Goal: Find specific page/section: Find specific page/section

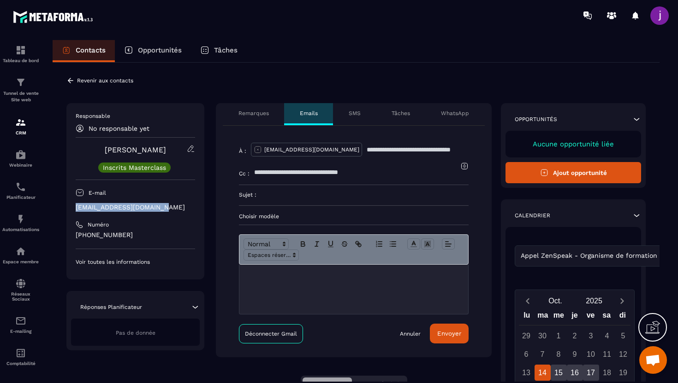
drag, startPoint x: 160, startPoint y: 209, endPoint x: 73, endPoint y: 211, distance: 87.6
click at [73, 211] on div "Responsable No responsable yet [PERSON_NAME] Masterclass E-mail [EMAIL_ADDRESS]…" at bounding box center [135, 191] width 138 height 177
copy p "[EMAIL_ADDRESS][DOMAIN_NAME]"
click at [234, 91] on div "**********" at bounding box center [356, 320] width 607 height 515
click at [71, 82] on icon at bounding box center [70, 81] width 8 height 8
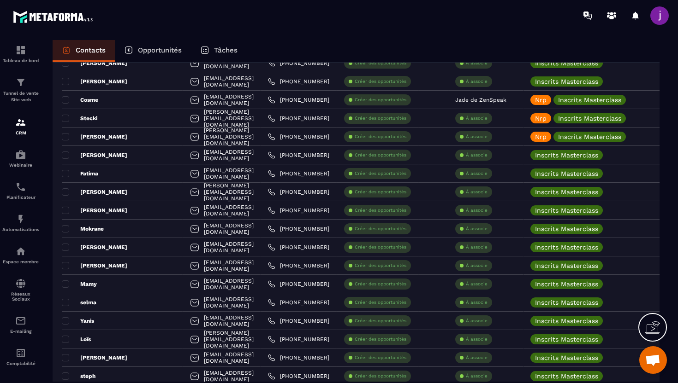
scroll to position [1548, 0]
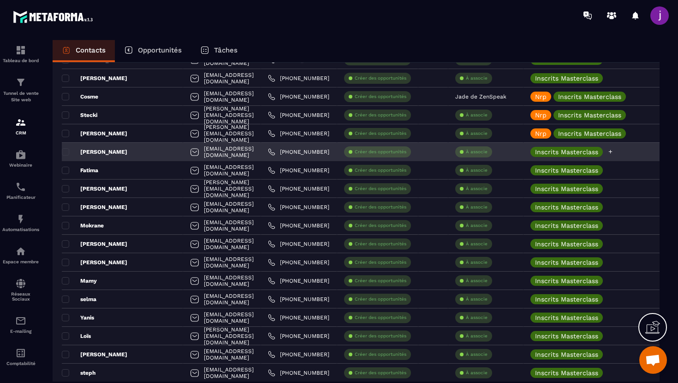
click at [613, 153] on icon at bounding box center [610, 152] width 6 height 6
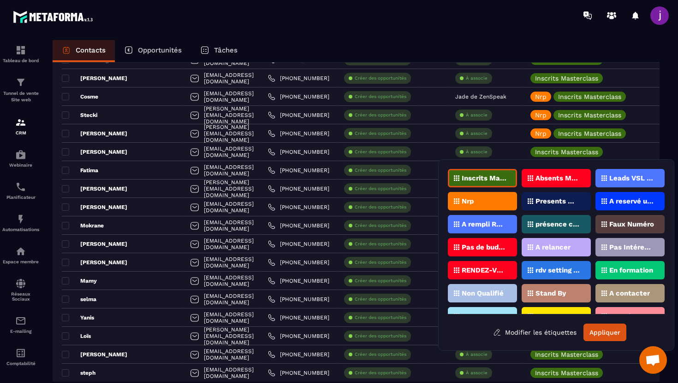
click at [501, 197] on div "Nrp" at bounding box center [482, 201] width 69 height 18
click at [612, 332] on button "Appliquer" at bounding box center [604, 333] width 43 height 18
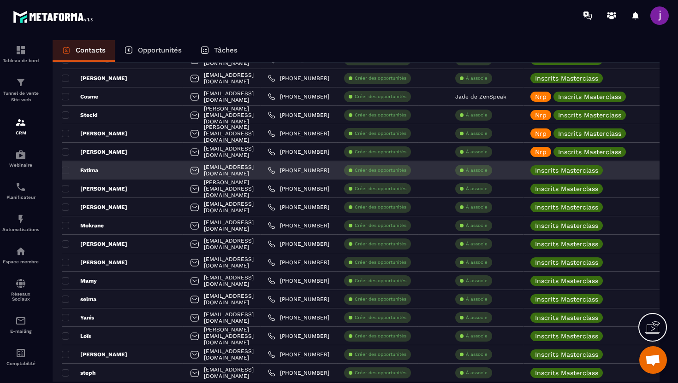
click at [131, 174] on div "Fatima" at bounding box center [122, 170] width 121 height 18
